Goal: Use online tool/utility: Utilize a website feature to perform a specific function

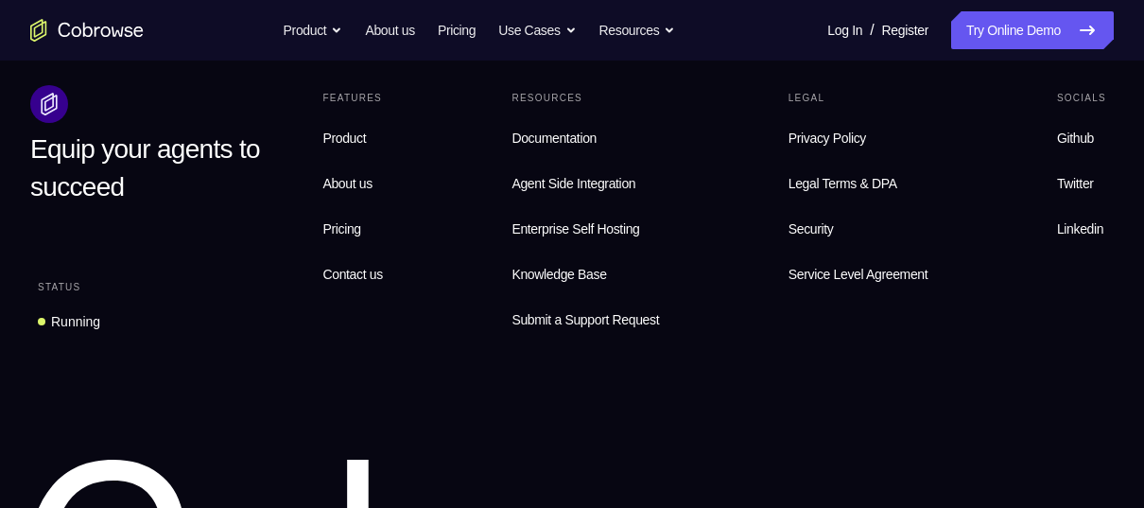
scroll to position [1544, 0]
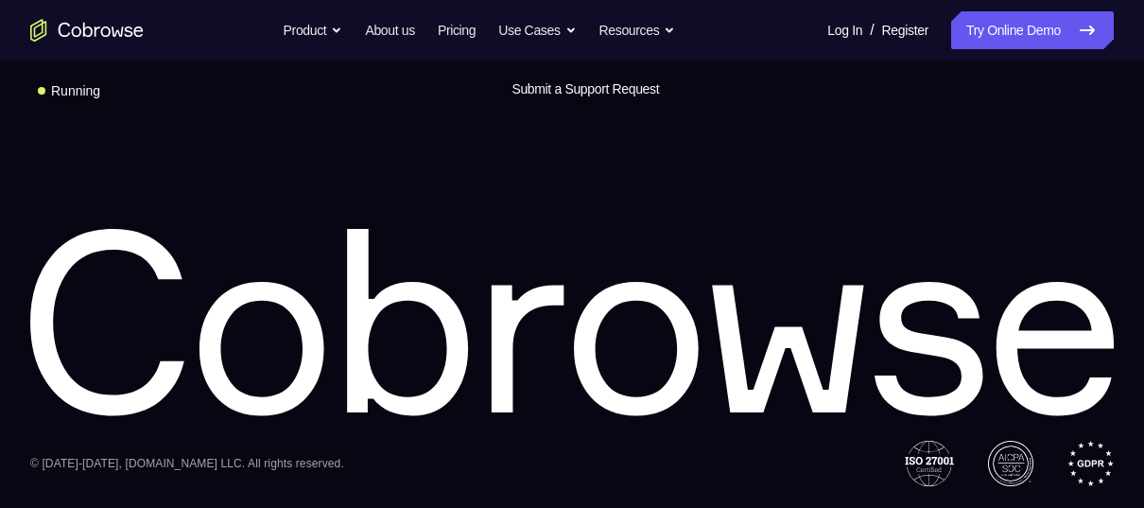
drag, startPoint x: 763, startPoint y: 12, endPoint x: 790, endPoint y: 200, distance: 190.0
click at [790, 200] on div "Equip your agents to succeed Status Running Features Product About us Pricing C…" at bounding box center [572, 170] width 1144 height 632
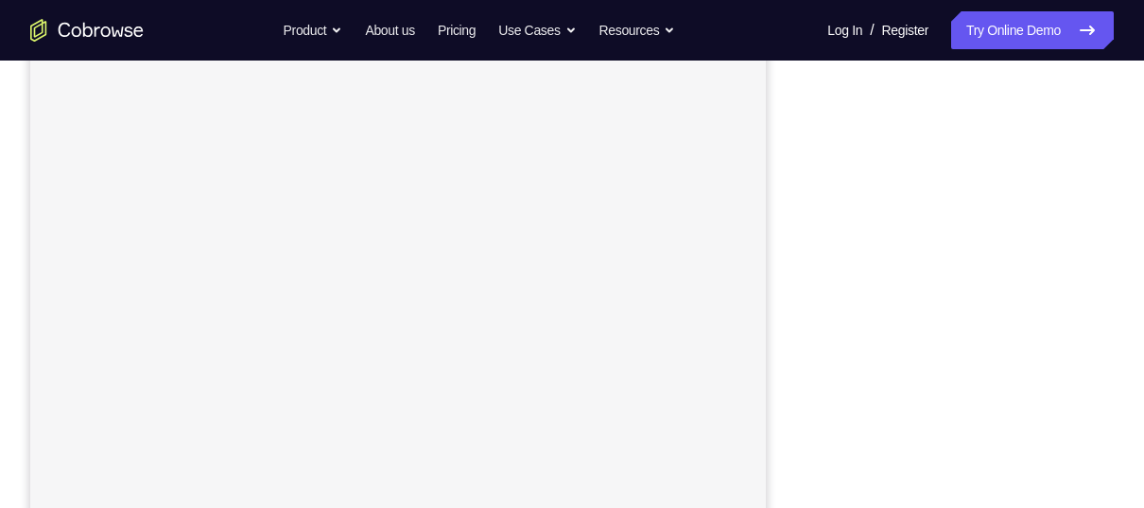
scroll to position [221, 0]
click at [1130, 313] on div "Your Support Agent Your Customer Web iOS Android Next Steps We’d be happy to gi…" at bounding box center [572, 462] width 1144 height 1247
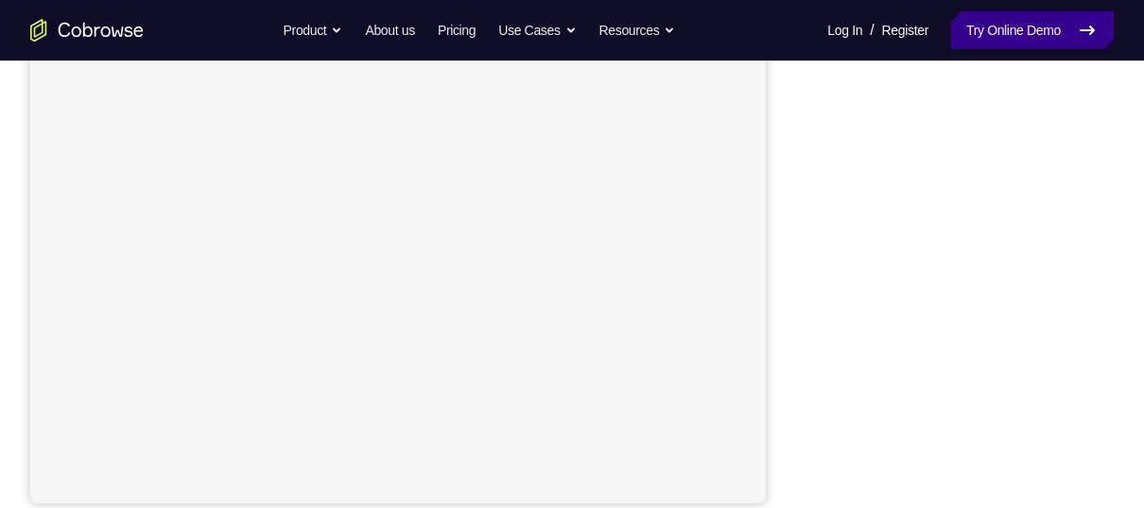
click at [1046, 29] on link "Try Online Demo" at bounding box center [1032, 30] width 163 height 38
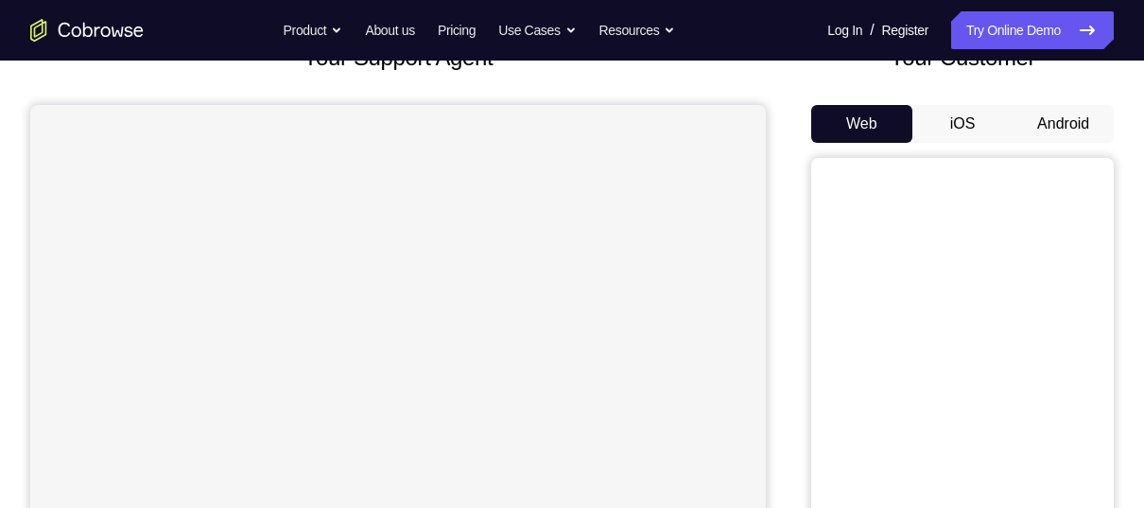
scroll to position [141, 0]
click at [1032, 119] on button "Android" at bounding box center [1063, 124] width 101 height 38
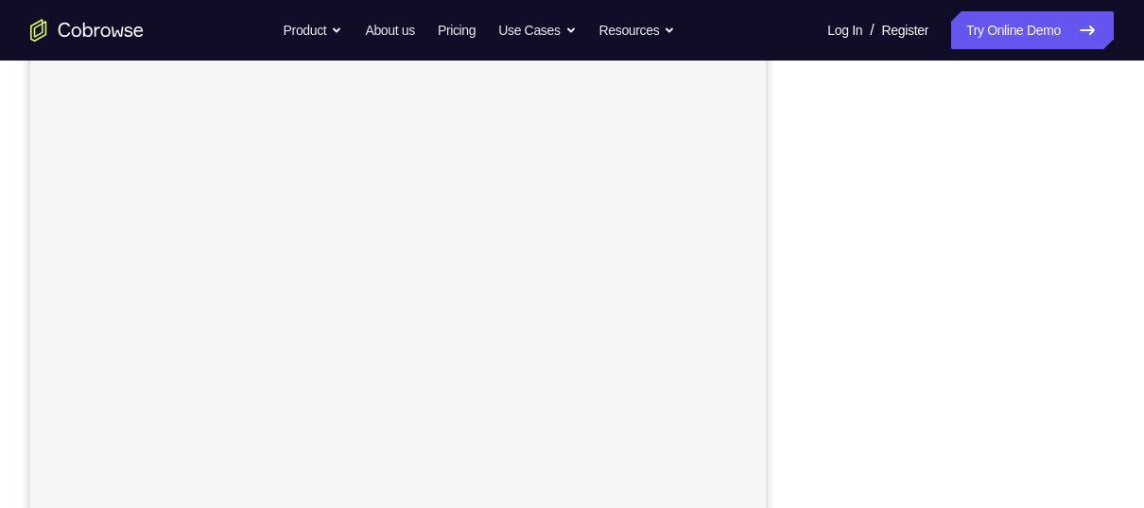
scroll to position [236, 0]
click at [1123, 318] on div "Your Support Agent Your Customer Web iOS Android Next Steps We’d be happy to gi…" at bounding box center [572, 447] width 1144 height 1247
click at [794, 229] on div "Your Support Agent Your Customer Web iOS Android" at bounding box center [572, 283] width 1084 height 699
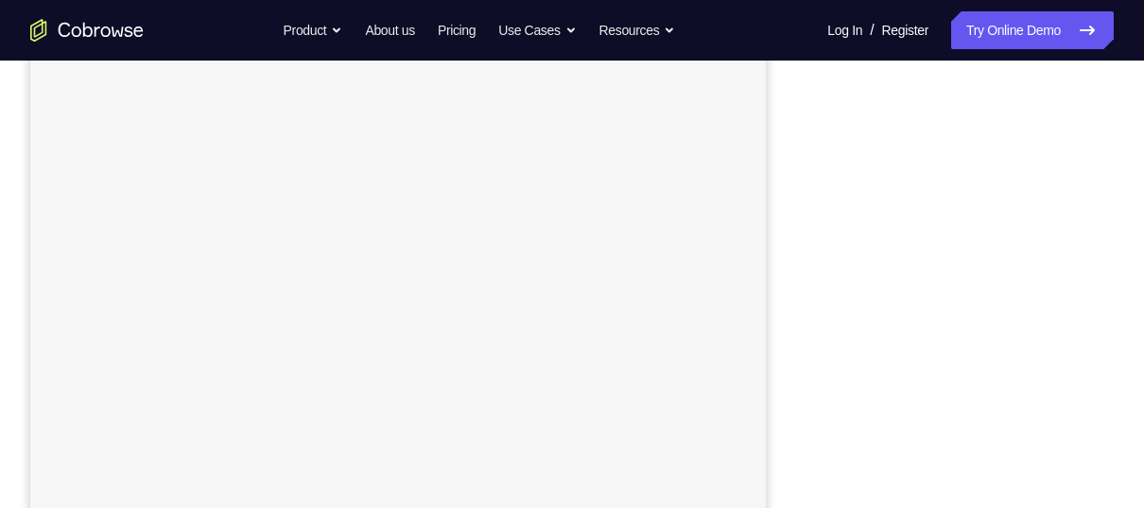
click at [774, 262] on div "Your Support Agent Your Customer Web iOS Android" at bounding box center [572, 181] width 1084 height 699
click at [1116, 202] on div "Your Support Agent Your Customer Web iOS Android Next Steps We’d be happy to gi…" at bounding box center [572, 336] width 1144 height 1247
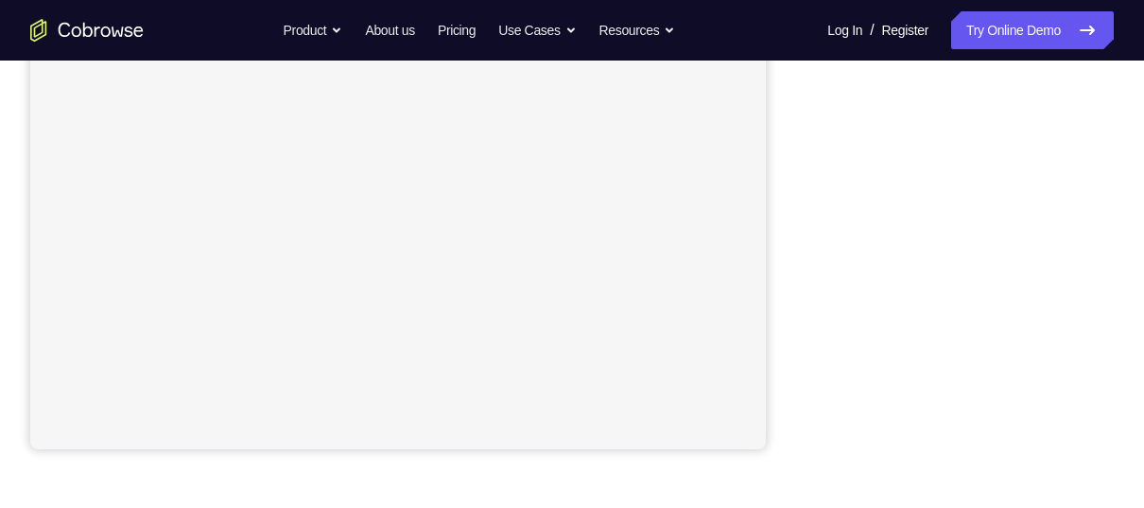
scroll to position [429, 0]
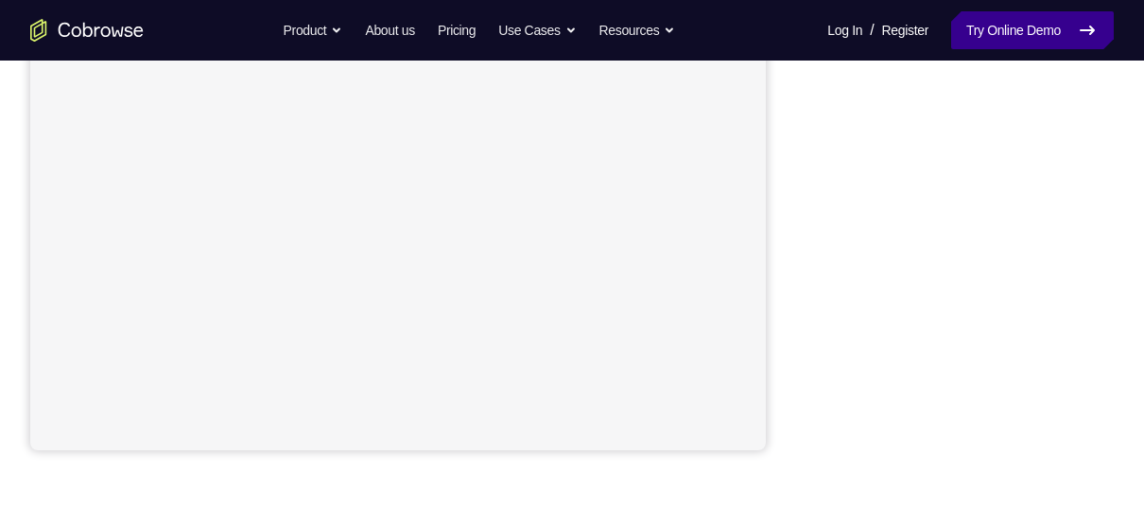
click at [1086, 28] on icon at bounding box center [1087, 30] width 23 height 23
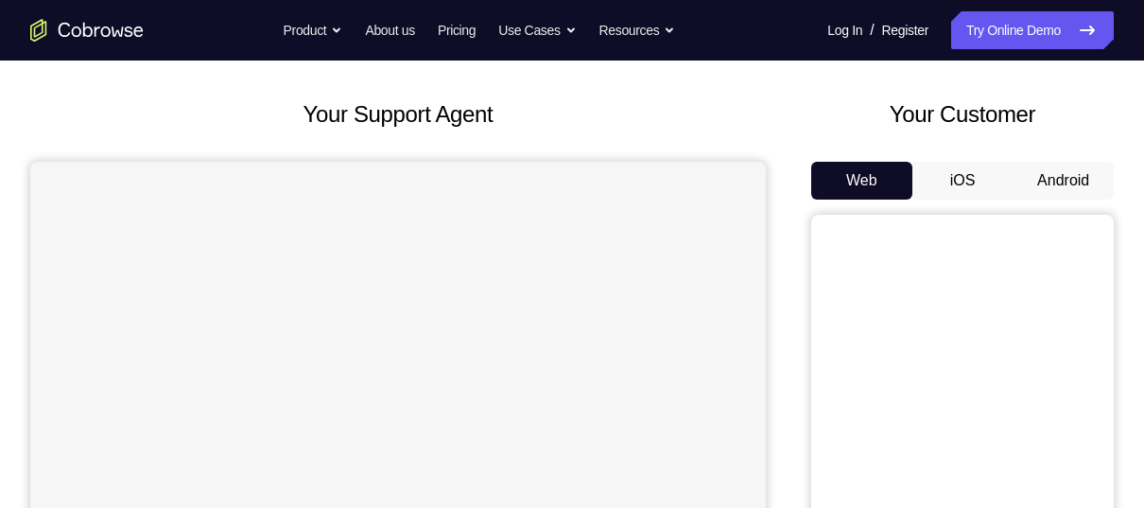
scroll to position [85, 0]
click at [1036, 164] on button "Android" at bounding box center [1063, 180] width 101 height 38
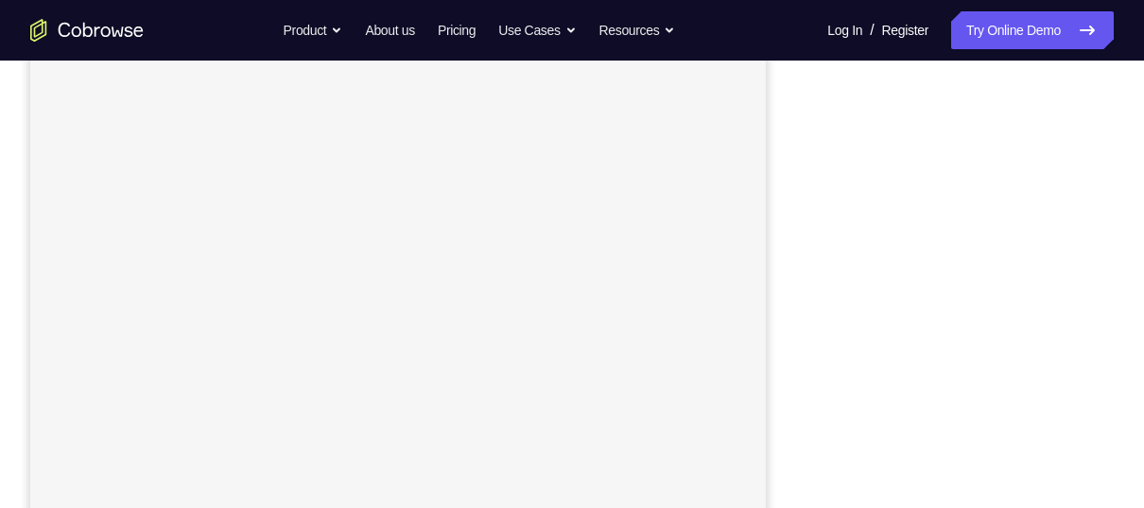
scroll to position [234, 0]
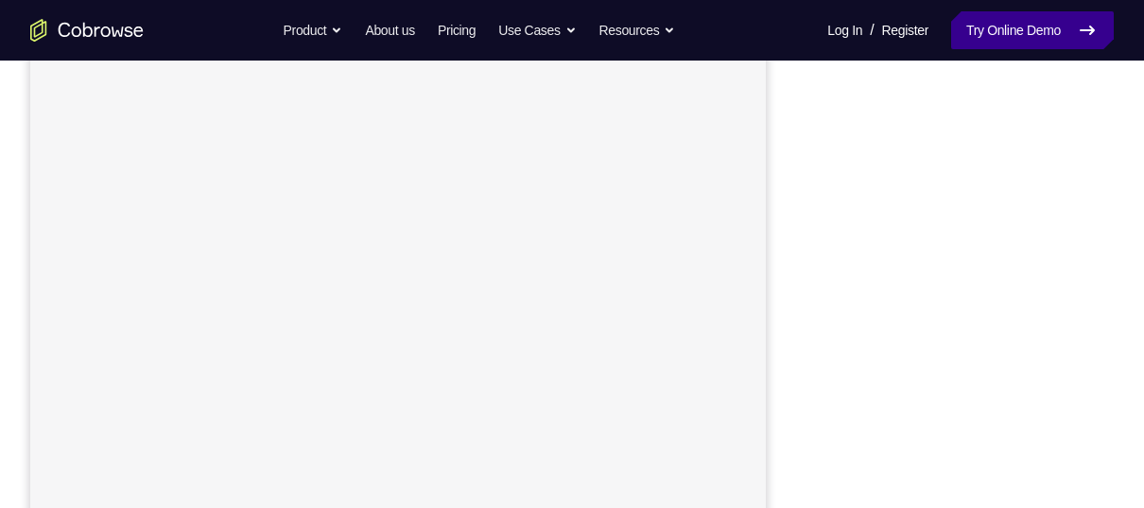
click at [1041, 36] on link "Try Online Demo" at bounding box center [1032, 30] width 163 height 38
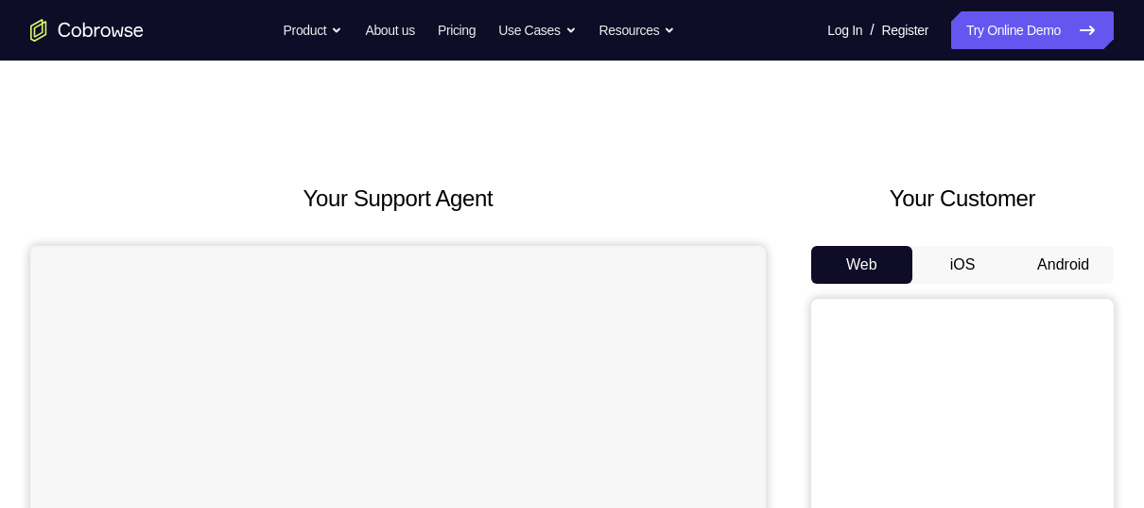
scroll to position [76, 0]
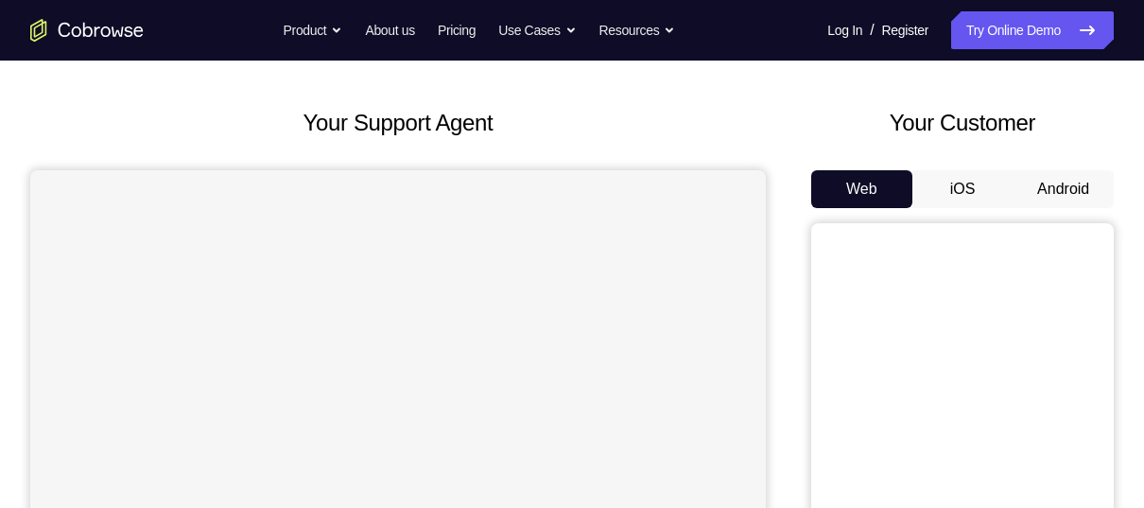
click at [1059, 200] on button "Android" at bounding box center [1063, 189] width 101 height 38
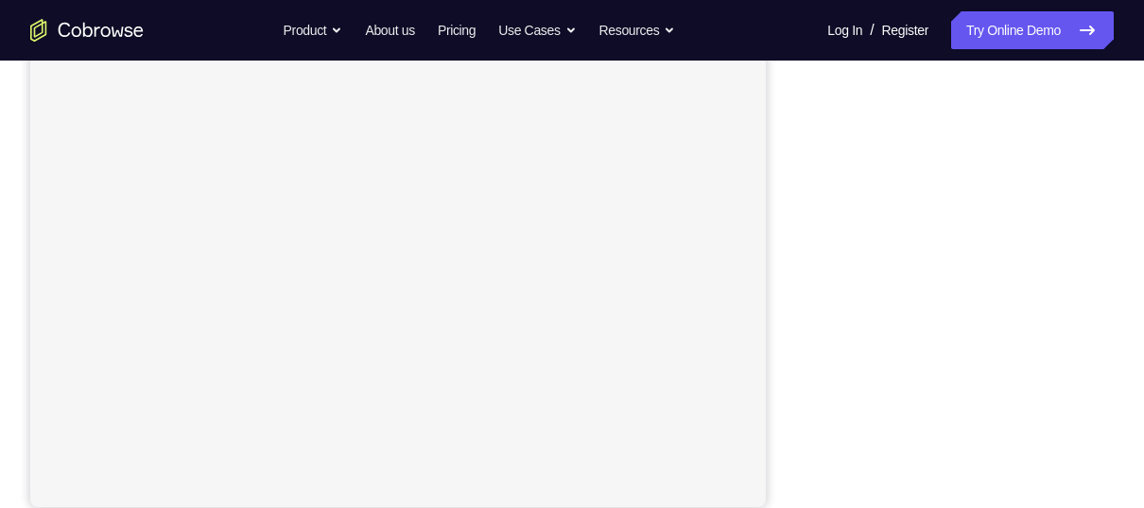
scroll to position [374, 0]
drag, startPoint x: 1059, startPoint y: 200, endPoint x: 772, endPoint y: 315, distance: 309.4
click at [772, 315] on div "Your Support Agent Your Customer Web iOS Android" at bounding box center [572, 157] width 1084 height 699
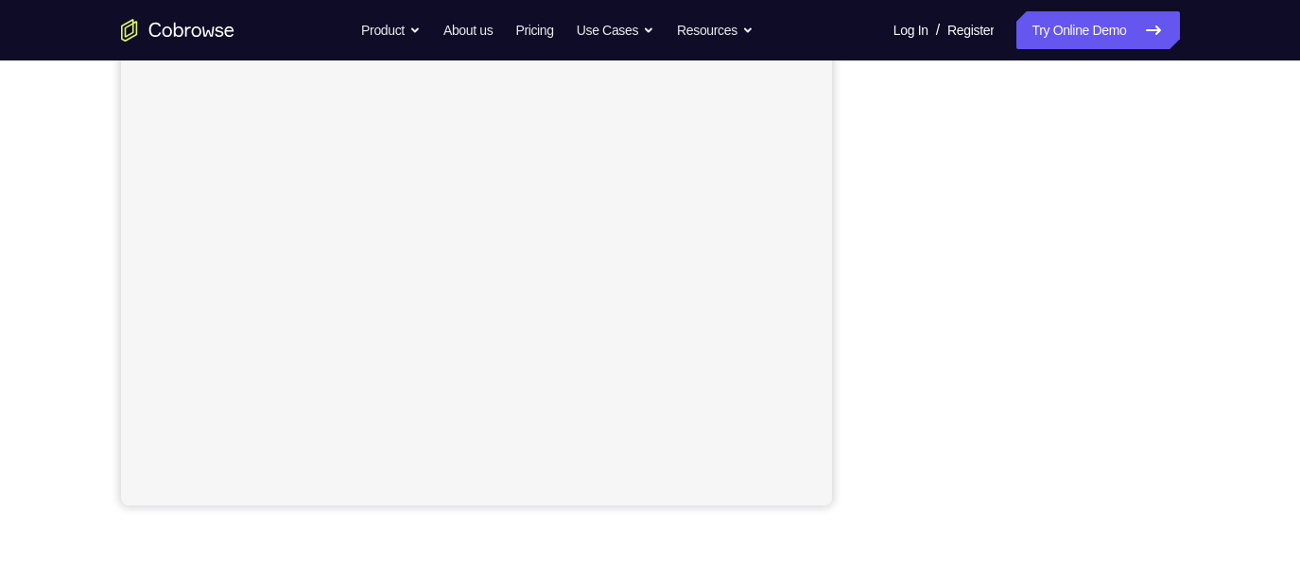
drag, startPoint x: 1083, startPoint y: 17, endPoint x: 855, endPoint y: 166, distance: 272.5
click at [855, 166] on div "Your Support Agent Your Customer Web iOS Android" at bounding box center [650, 157] width 1059 height 699
click at [1143, 287] on div "Your Support Agent Your Customer Web iOS Android Next Steps We’d be happy to gi…" at bounding box center [650, 316] width 1210 height 1247
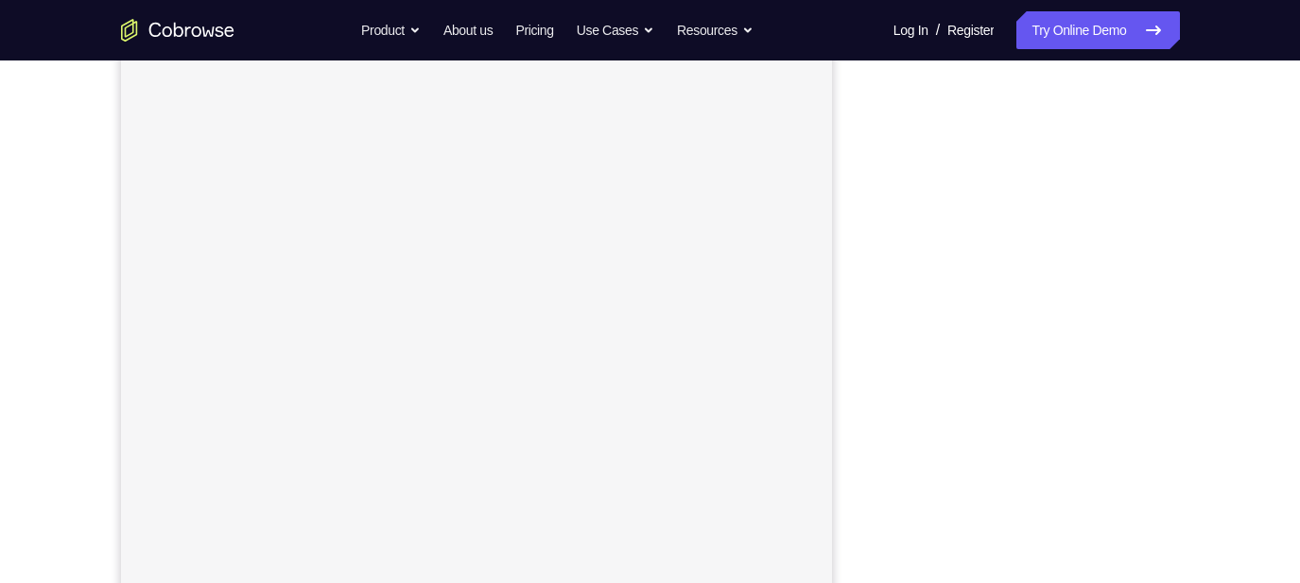
scroll to position [273, 0]
click at [1143, 291] on div "Your Support Agent Your Customer Web iOS Android Next Steps We’d be happy to gi…" at bounding box center [650, 410] width 1210 height 1247
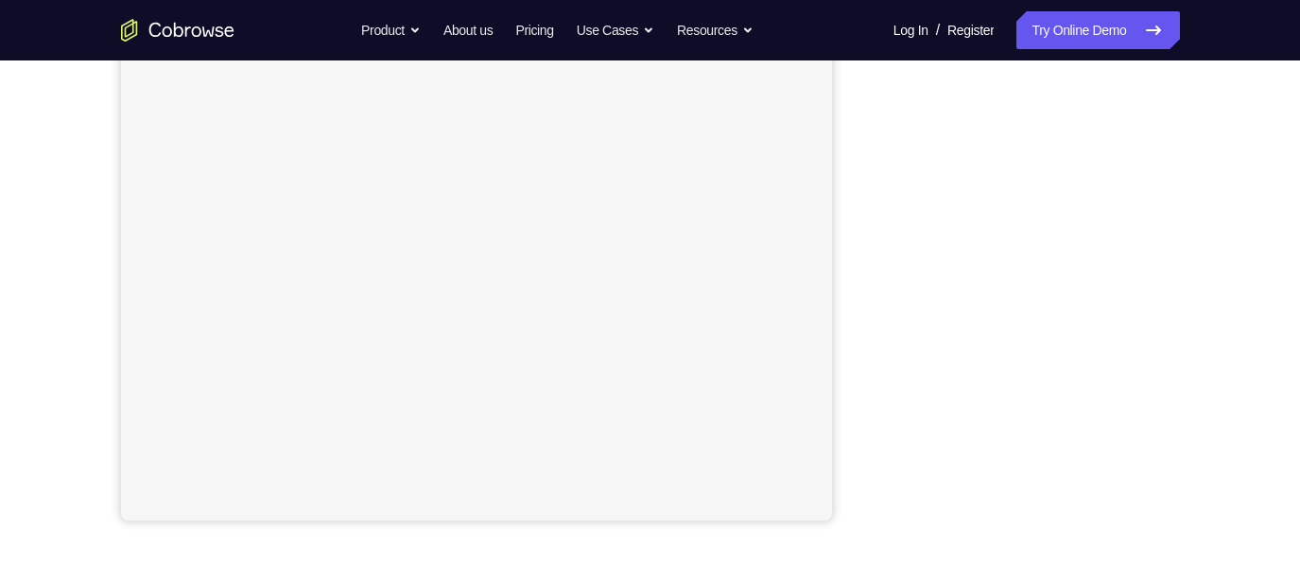
scroll to position [360, 0]
drag, startPoint x: 1238, startPoint y: 291, endPoint x: 1219, endPoint y: 248, distance: 47.4
click at [1143, 248] on div "Your Support Agent Your Customer Web iOS Android Next Steps We’d be happy to gi…" at bounding box center [650, 323] width 1210 height 1247
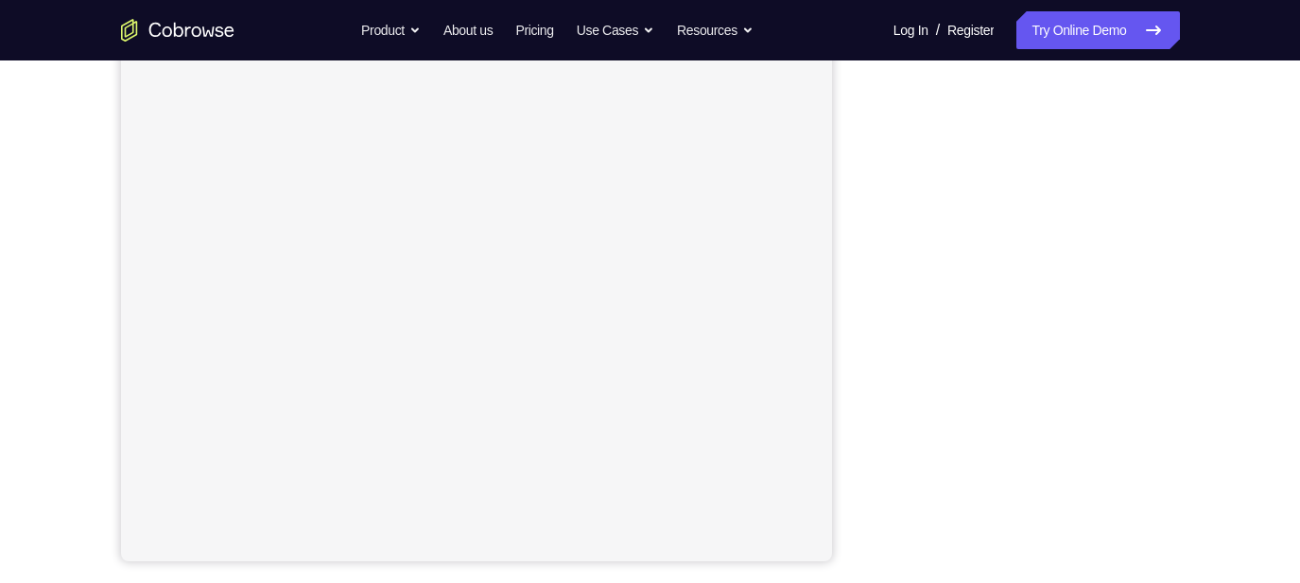
scroll to position [267, 0]
click at [1017, 32] on link "Try Online Demo" at bounding box center [1098, 30] width 163 height 38
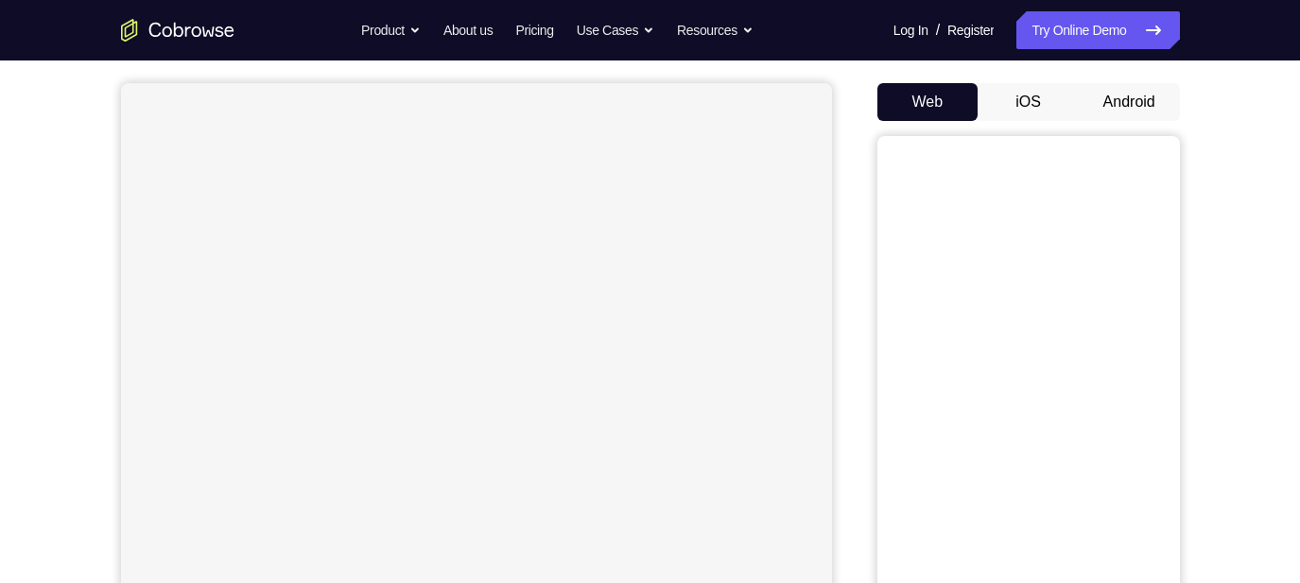
click at [1121, 103] on button "Android" at bounding box center [1129, 102] width 101 height 38
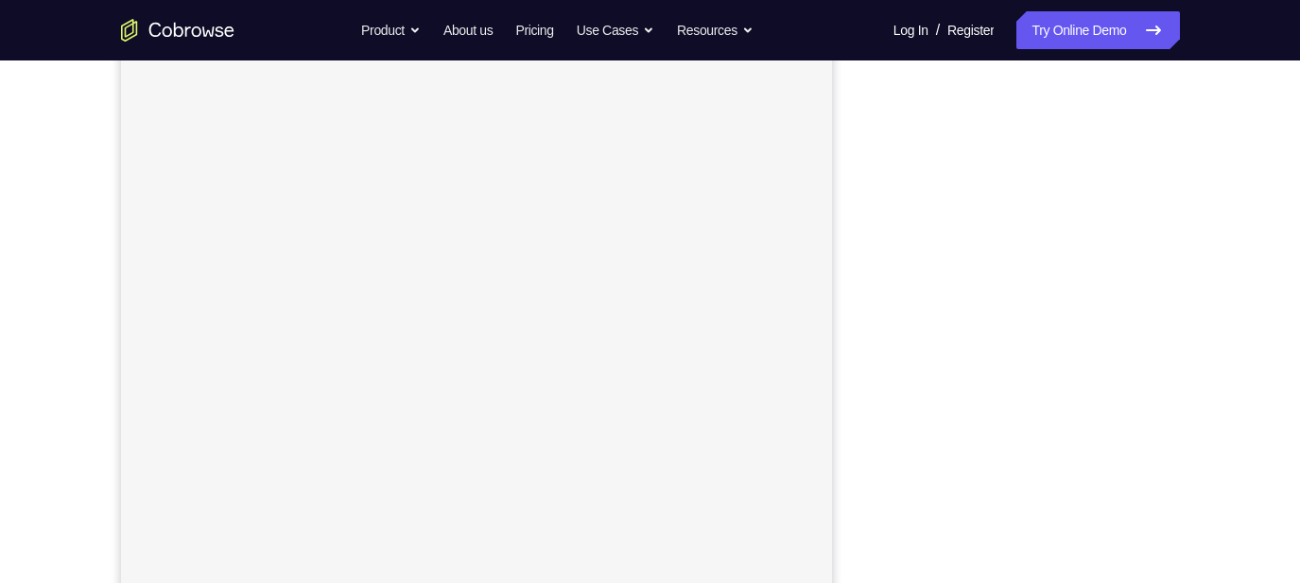
scroll to position [276, 0]
drag, startPoint x: 1214, startPoint y: 255, endPoint x: 1218, endPoint y: 145, distance: 110.7
click at [1218, 145] on div "Your Support Agent Your Customer Web iOS Android Next Steps We’d be happy to gi…" at bounding box center [650, 407] width 1210 height 1247
click at [1212, 212] on div "Your Support Agent Your Customer Web iOS Android Next Steps We’d be happy to gi…" at bounding box center [650, 407] width 1210 height 1247
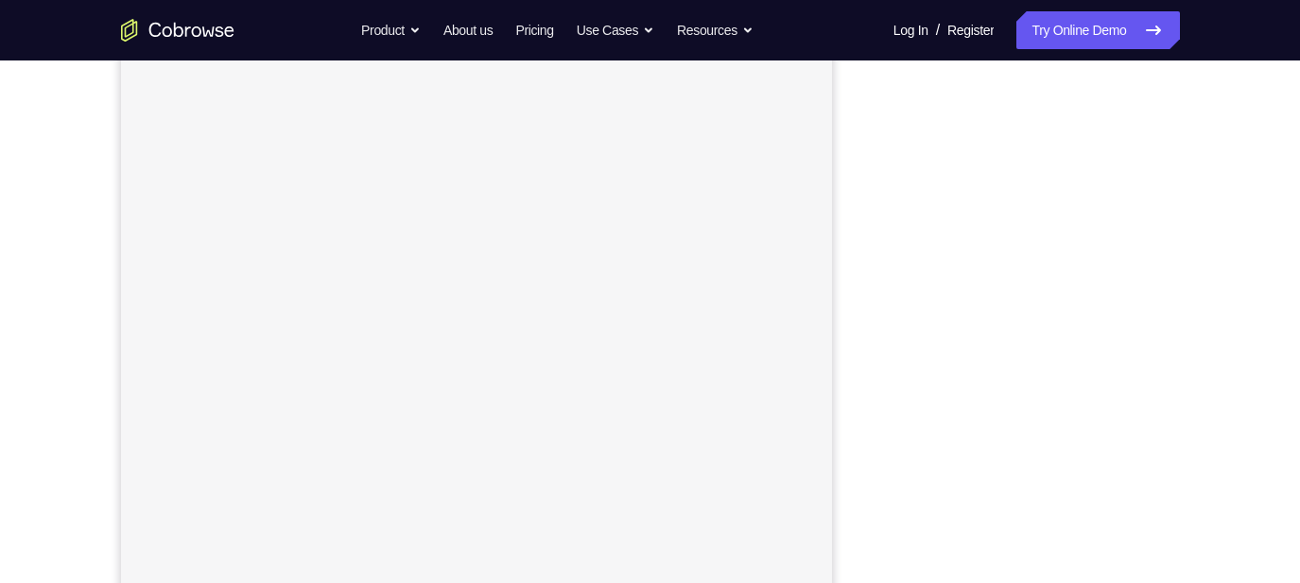
click at [1230, 273] on div "Your Support Agent Your Customer Web iOS Android Next Steps We’d be happy to gi…" at bounding box center [650, 409] width 1210 height 1247
click at [1202, 408] on div "Your Support Agent Your Customer Web iOS Android Next Steps We’d be happy to gi…" at bounding box center [650, 457] width 1210 height 1247
